Goal: Information Seeking & Learning: Learn about a topic

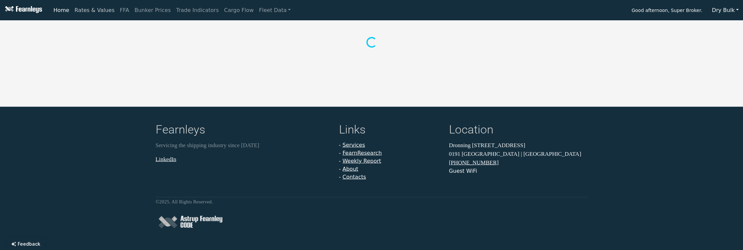
click at [88, 15] on link "Rates & Values" at bounding box center [94, 10] width 45 height 13
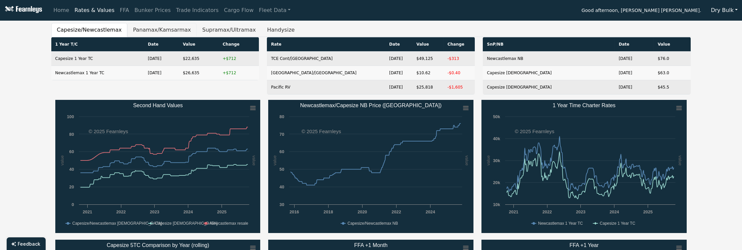
click at [140, 31] on button "Panamax/Kamsarmax" at bounding box center [161, 30] width 69 height 14
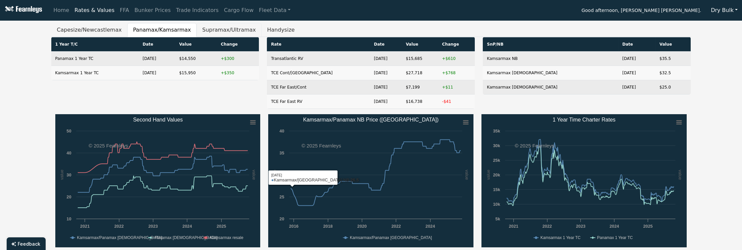
click at [206, 30] on button "Supramax/Ultramax" at bounding box center [229, 30] width 65 height 14
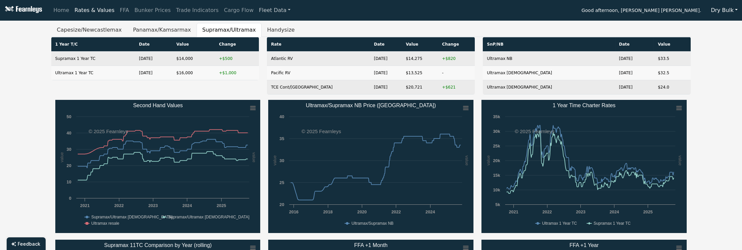
click at [256, 15] on link "Fleet Data" at bounding box center [274, 10] width 37 height 13
click at [262, 27] on link "Fleet Stats" at bounding box center [283, 28] width 42 height 13
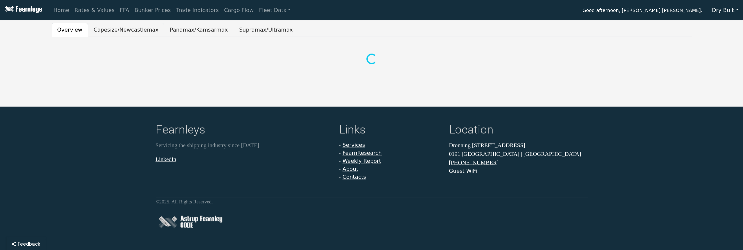
click at [102, 33] on button "Capesize/Newcastlemax" at bounding box center [126, 30] width 76 height 14
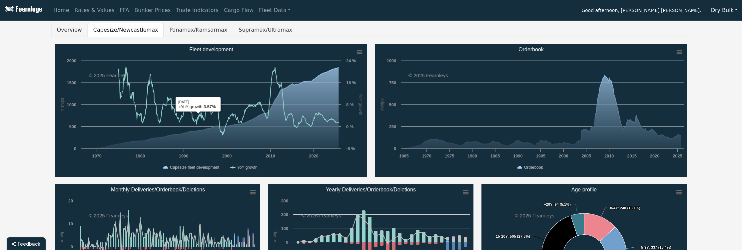
click at [65, 33] on button "Overview" at bounding box center [69, 30] width 36 height 14
